Goal: Task Accomplishment & Management: Manage account settings

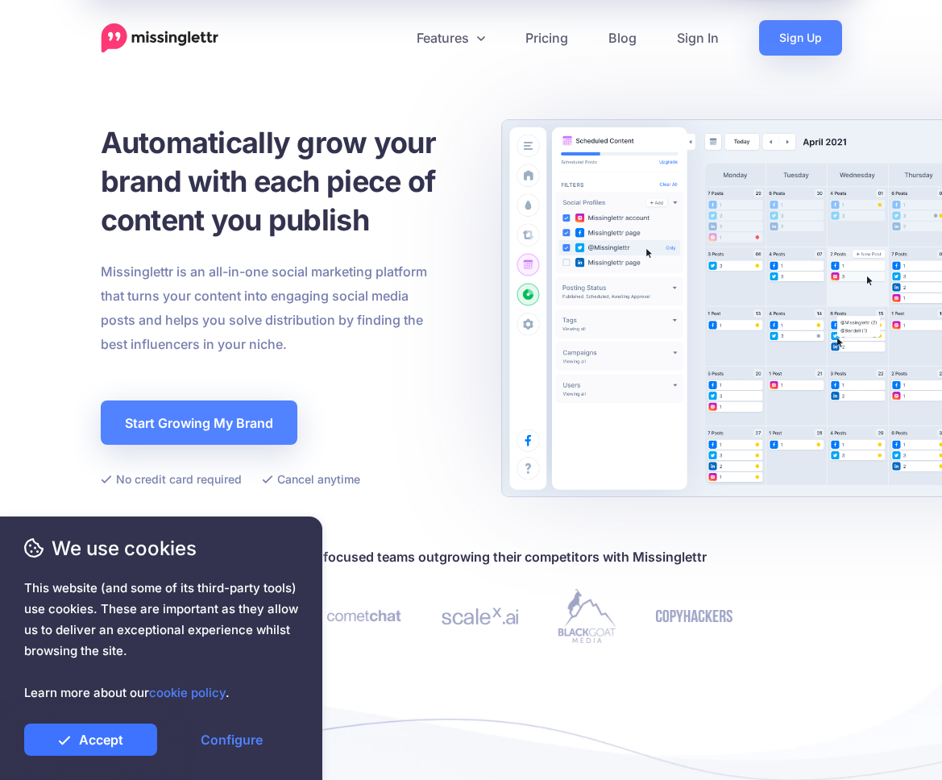
click at [97, 741] on link "Accept" at bounding box center [90, 740] width 133 height 32
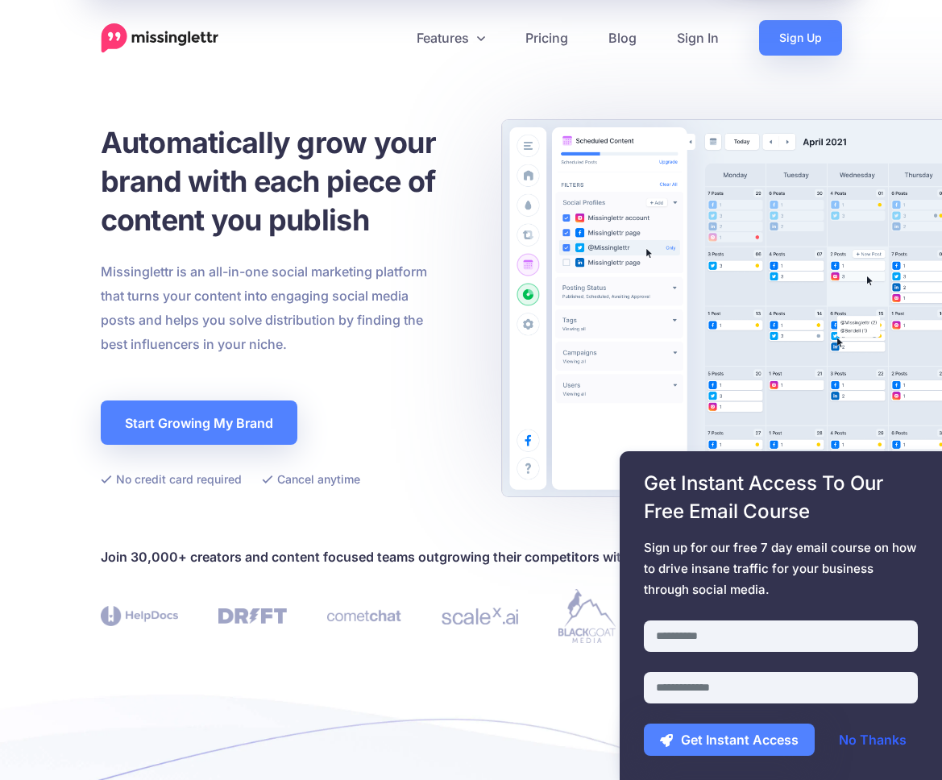
click at [874, 742] on link "No Thanks" at bounding box center [873, 740] width 100 height 32
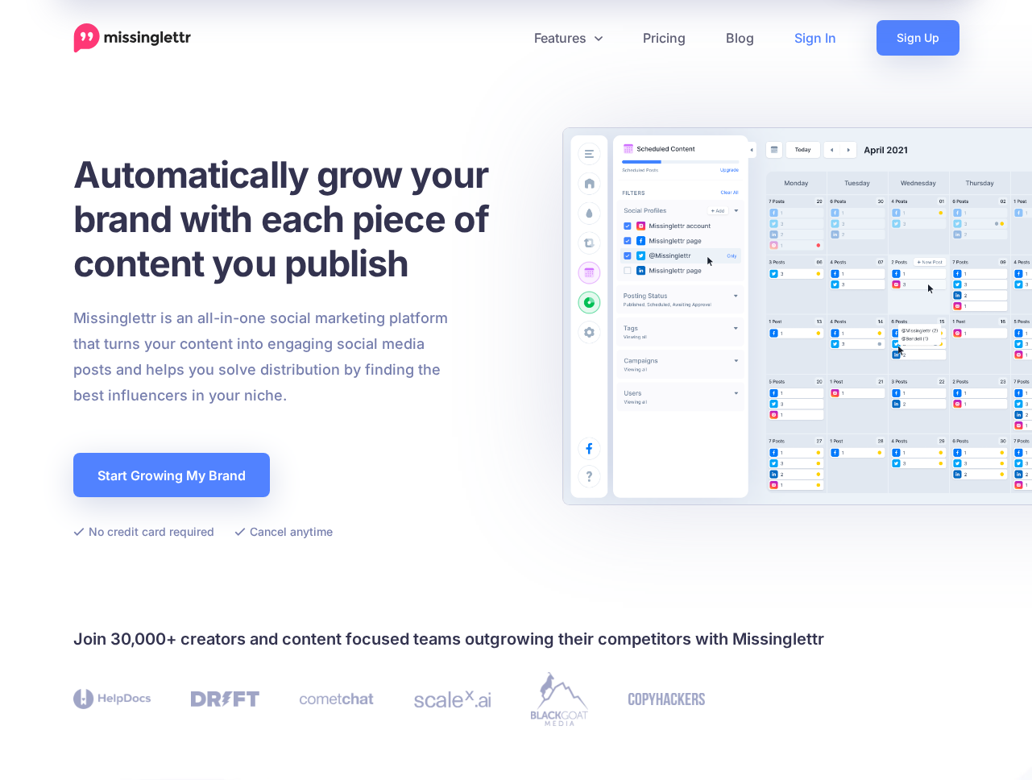
click at [823, 48] on link "Sign In" at bounding box center [815, 37] width 82 height 35
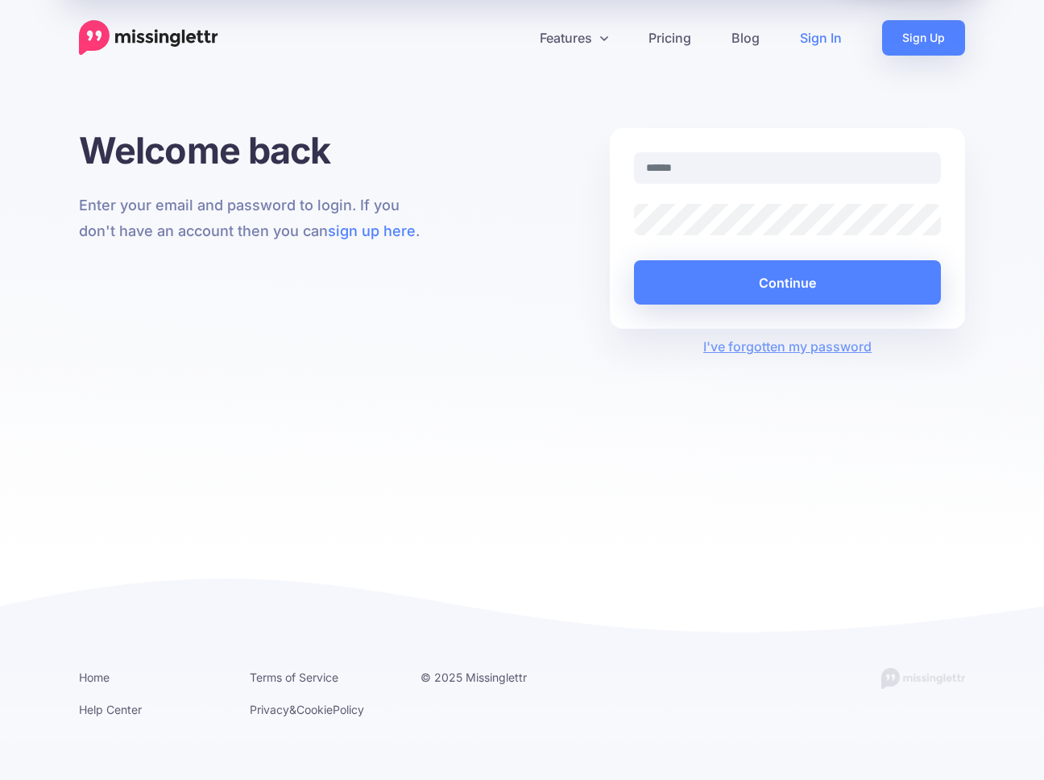
click at [690, 165] on input "text" at bounding box center [787, 167] width 307 height 31
type input "**********"
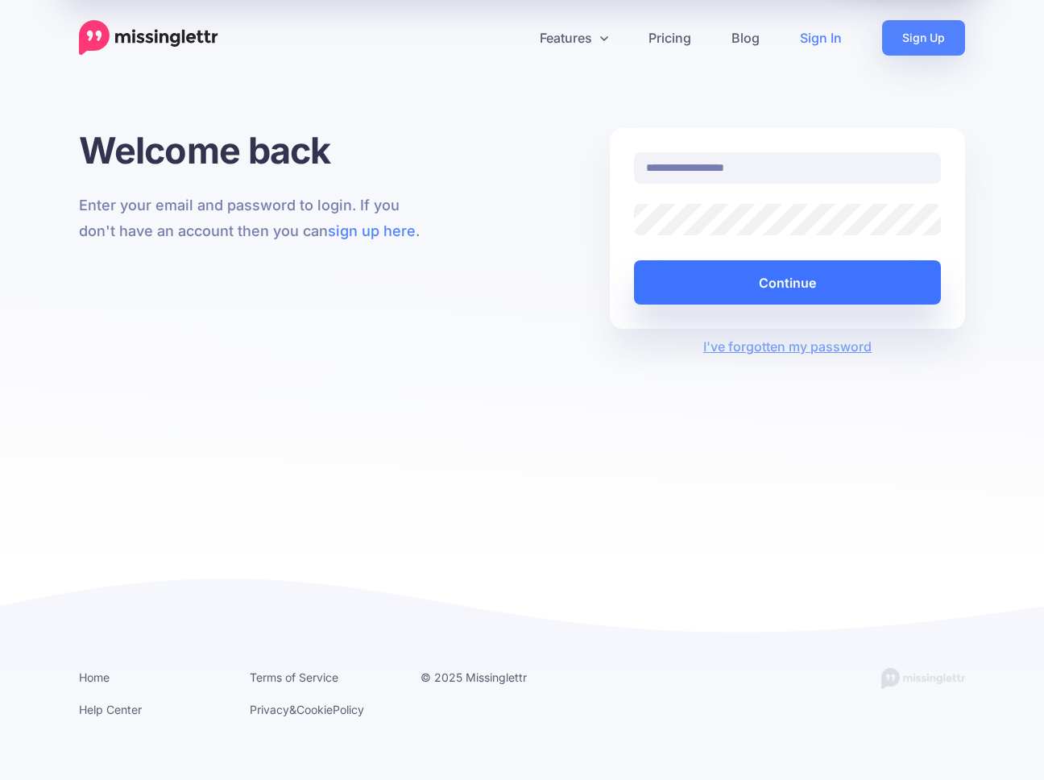
click at [819, 292] on button "Continue" at bounding box center [787, 282] width 307 height 44
